Goal: Check status: Check status

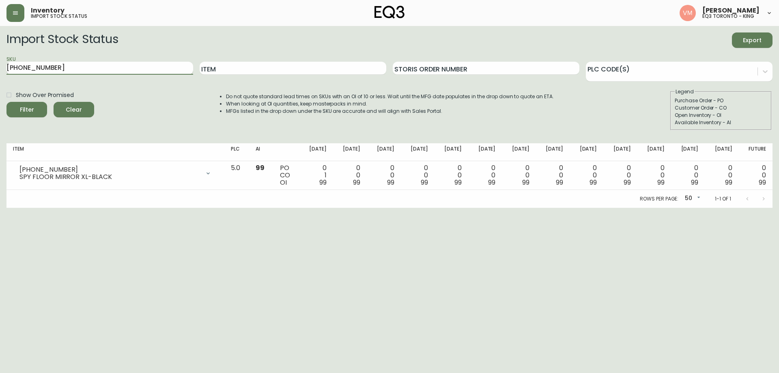
type input "[PHONE_NUMBER]"
click at [6, 102] on button "Filter" at bounding box center [26, 109] width 41 height 15
drag, startPoint x: 62, startPoint y: 69, endPoint x: 0, endPoint y: 67, distance: 61.7
click at [0, 67] on main "Import Stock Status Export SKU [PHONE_NUMBER] Item Storis Order Number PLC Code…" at bounding box center [389, 117] width 779 height 182
click at [60, 67] on input "SKU" at bounding box center [99, 68] width 187 height 13
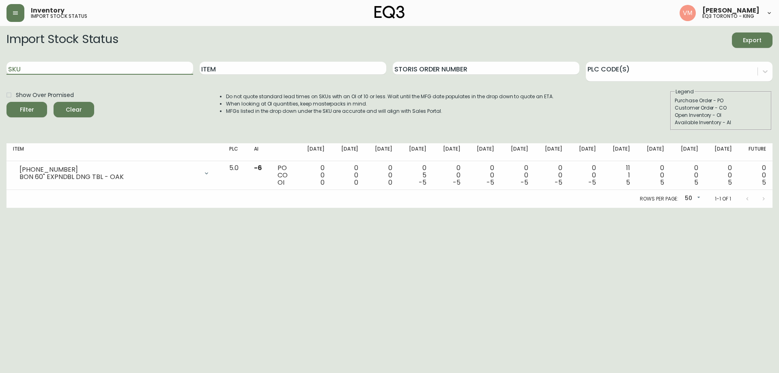
paste input "[PHONE_NUMBER]"
type input "[PHONE_NUMBER]"
click at [6, 102] on button "Filter" at bounding box center [26, 109] width 41 height 15
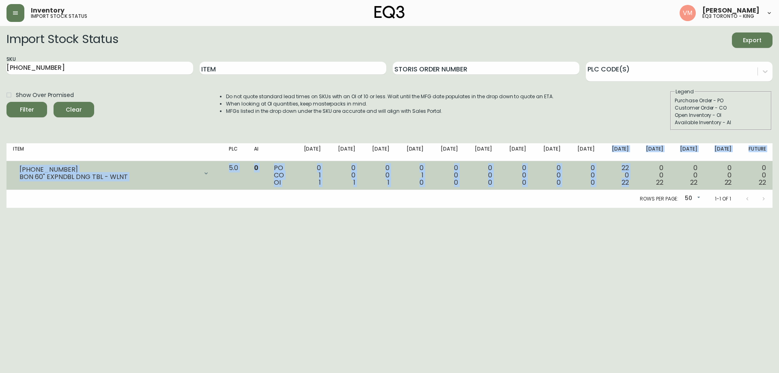
drag, startPoint x: 616, startPoint y: 149, endPoint x: 631, endPoint y: 180, distance: 34.5
click at [631, 180] on table "Item PLC AI [DATE] Sep [DATE] Oct [DATE] Oct [DATE] [DATE] Nov [DATE] Nov [DATE…" at bounding box center [389, 166] width 766 height 47
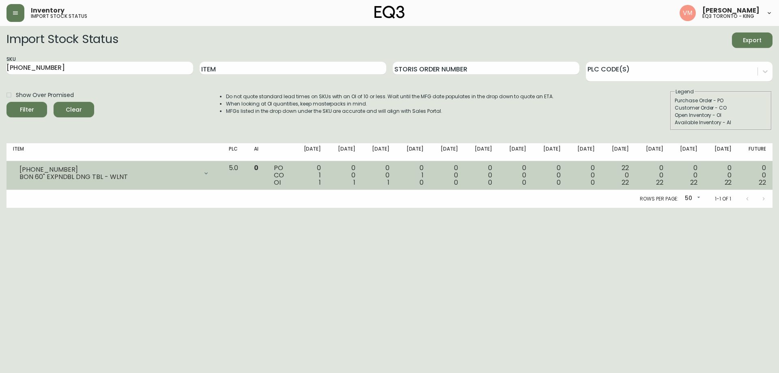
click at [641, 176] on td "0 0 22" at bounding box center [652, 175] width 34 height 29
